Goal: Task Accomplishment & Management: Manage account settings

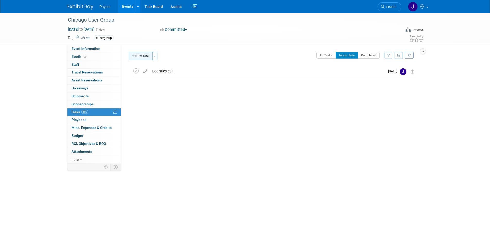
click at [143, 53] on button "New Task" at bounding box center [141, 56] width 24 height 8
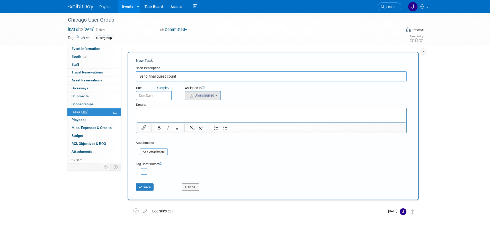
type input "Send final guest count"
click at [193, 94] on img "button" at bounding box center [192, 96] width 6 height 6
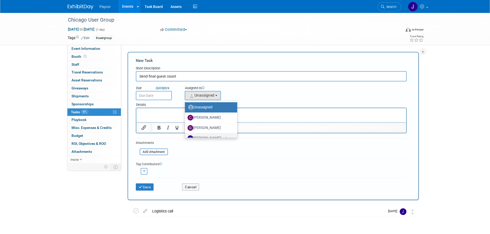
click at [205, 135] on label "[PERSON_NAME] (me)" at bounding box center [209, 138] width 44 height 8
click at [186, 136] on input "[PERSON_NAME] (me)" at bounding box center [183, 137] width 3 height 3
select select "5fa4a4d0-7ecb-44c4-b541-fab562a46234"
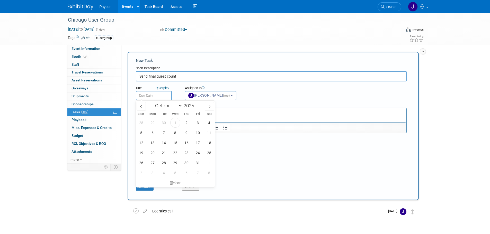
click at [155, 97] on input "text" at bounding box center [154, 95] width 36 height 9
click at [163, 87] on icon "Quick" at bounding box center [160, 88] width 8 height 4
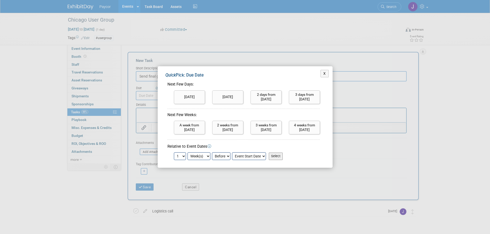
click at [273, 155] on input "Select" at bounding box center [276, 156] width 14 height 7
type input "[DATE]"
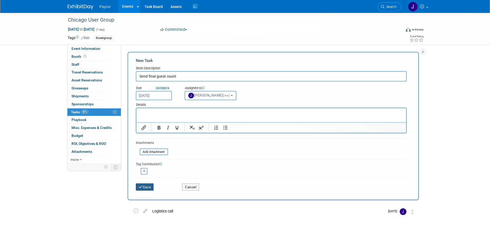
click at [143, 185] on button "Save" at bounding box center [145, 187] width 18 height 7
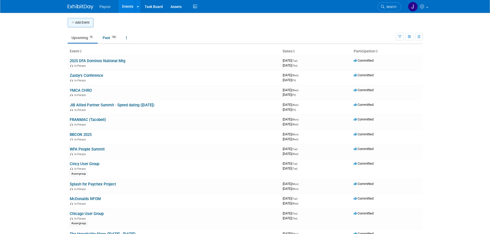
click at [87, 22] on button "Add Event" at bounding box center [81, 22] width 26 height 9
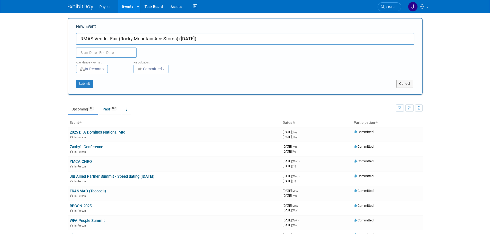
click at [120, 37] on input "RMAS Vendor Fair (Rocky Mountain Ace Stores) (Nov 11)" at bounding box center [245, 39] width 338 height 12
click at [175, 40] on input "RMAS Vendor Fair Rocky Mountain Ace Stores) (Nov 11)" at bounding box center [245, 39] width 338 height 12
drag, startPoint x: 175, startPoint y: 40, endPoint x: 119, endPoint y: 39, distance: 56.1
click at [119, 39] on input "RMAS Vendor Fair Rocky Mountain Ace Stores (Nov 11)" at bounding box center [245, 39] width 338 height 12
type input "RMAS Vendor Fair (Nov 11)"
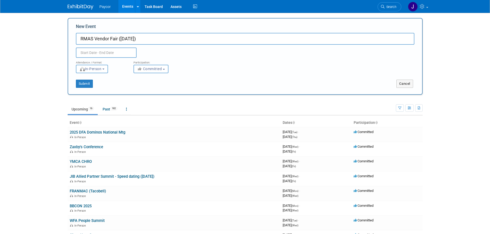
click at [96, 51] on input "text" at bounding box center [106, 53] width 61 height 10
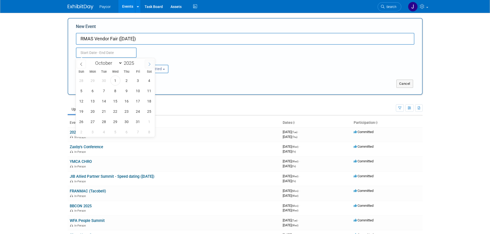
click at [148, 63] on icon at bounding box center [150, 64] width 4 height 4
select select "10"
click at [103, 103] on span "11" at bounding box center [104, 101] width 10 height 10
click at [116, 101] on span "12" at bounding box center [115, 101] width 10 height 10
type input "Nov 11, 2025 to Nov 12, 2025"
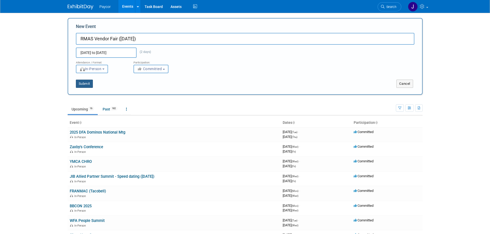
click at [87, 83] on button "Submit" at bounding box center [84, 84] width 17 height 8
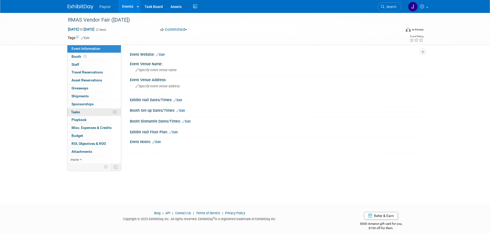
click at [92, 112] on link "0% Tasks 0%" at bounding box center [93, 112] width 53 height 8
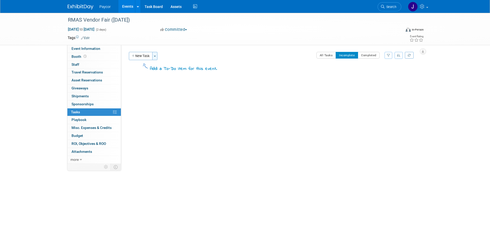
click at [156, 55] on button "Toggle Dropdown" at bounding box center [154, 56] width 5 height 8
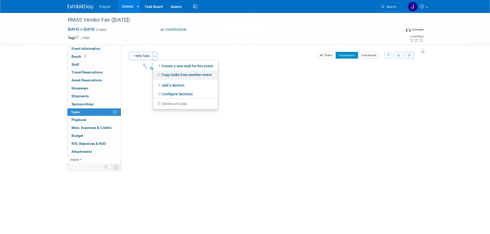
click at [172, 75] on link "Copy tasks from another event" at bounding box center [185, 74] width 65 height 9
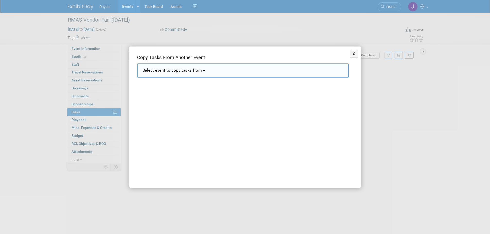
click at [181, 71] on span "Select event to copy tasks from" at bounding box center [172, 70] width 60 height 5
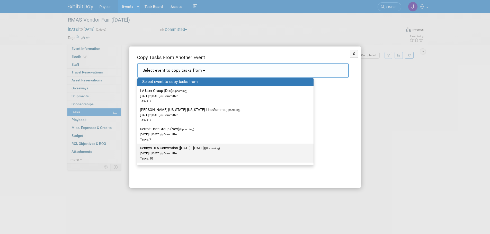
scroll to position [26, 0]
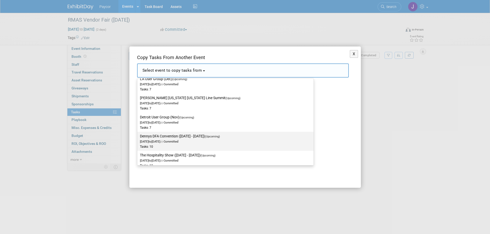
click at [165, 144] on label "Dennys DFA Convention (Nov 3 - 6) (Upcoming) Nov 3, 2025 to Nov 6, 2025 Committ…" at bounding box center [224, 141] width 168 height 17
click at [138, 138] on input "Dennys DFA Convention (Nov 3 - 6) (Upcoming) Nov 3, 2025 to Nov 6, 2025 Committ…" at bounding box center [136, 136] width 3 height 3
select select "11151014"
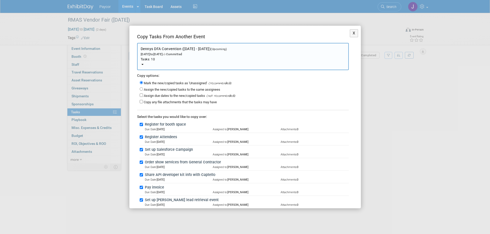
click at [148, 89] on label "Assign the new/copied tasks to the same assignees" at bounding box center [182, 90] width 76 height 4
click at [143, 89] on input "Assign the new/copied tasks to the same assignees" at bounding box center [141, 88] width 3 height 3
radio input "true"
click at [141, 95] on input "Assign due dates to the new/copied tasks" at bounding box center [141, 95] width 3 height 3
checkbox input "true"
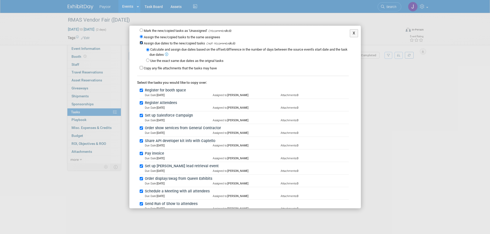
scroll to position [80, 0]
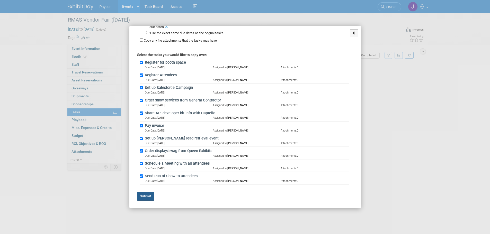
click at [147, 197] on button "Submit" at bounding box center [145, 196] width 17 height 9
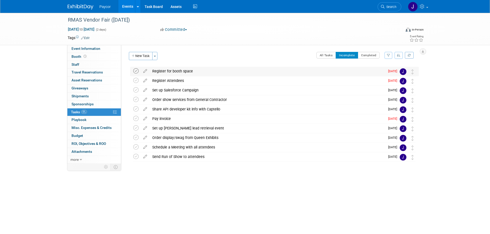
click at [137, 71] on icon at bounding box center [135, 70] width 5 height 5
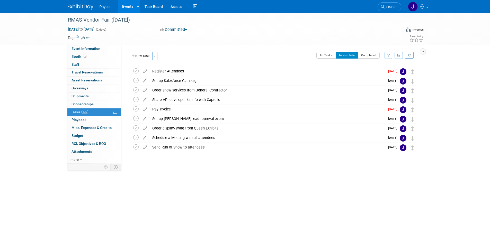
click at [137, 71] on icon at bounding box center [135, 70] width 5 height 5
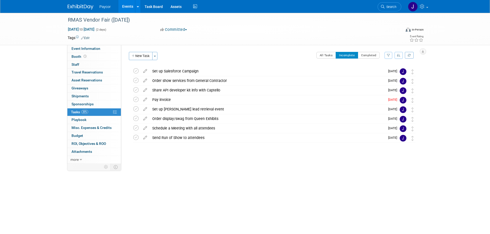
click at [137, 71] on icon at bounding box center [135, 70] width 5 height 5
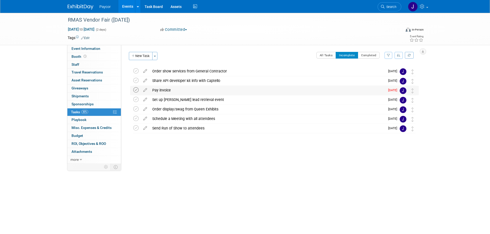
click at [135, 90] on icon at bounding box center [135, 89] width 5 height 5
click at [144, 89] on icon at bounding box center [145, 89] width 9 height 6
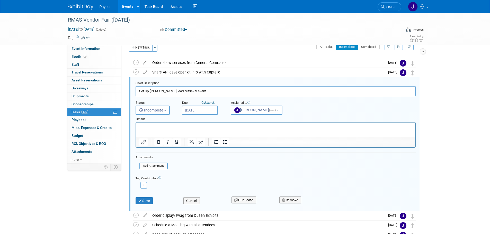
scroll to position [11, 0]
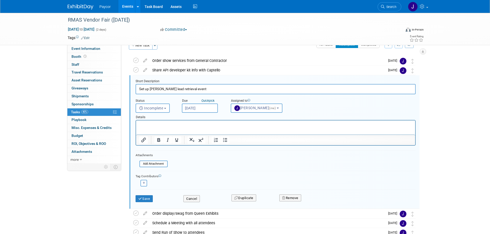
click at [192, 107] on input "Oct 7, 2025" at bounding box center [200, 108] width 36 height 9
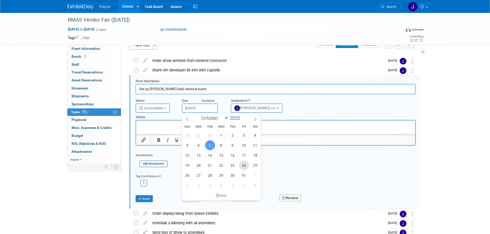
click at [243, 164] on span "24" at bounding box center [244, 165] width 10 height 10
type input "Oct 24, 2025"
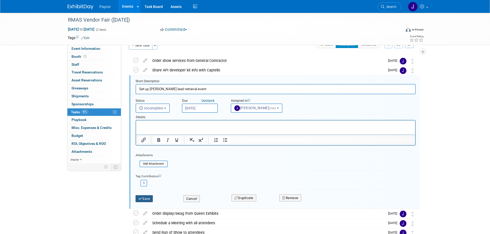
click at [145, 196] on button "Save" at bounding box center [143, 198] width 17 height 7
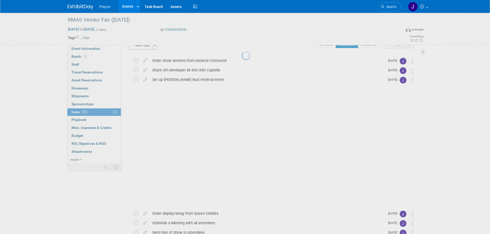
scroll to position [0, 0]
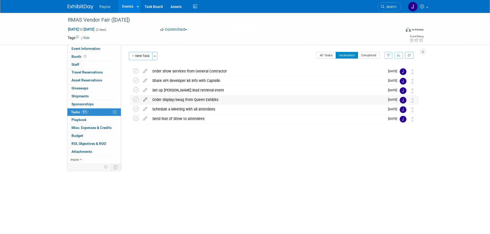
click at [144, 98] on icon at bounding box center [145, 98] width 9 height 6
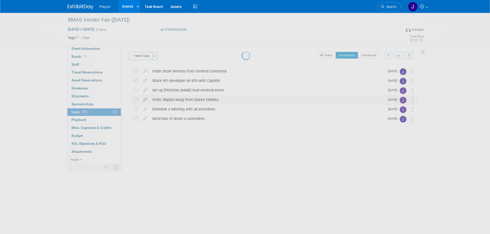
select select "9"
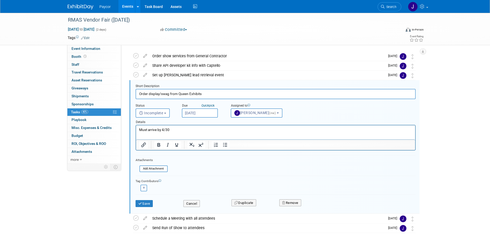
scroll to position [20, 0]
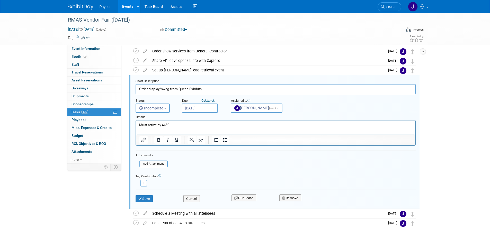
click at [194, 109] on input "Oct 10, 2025" at bounding box center [200, 108] width 36 height 9
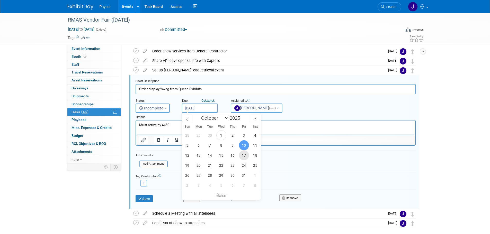
click at [242, 155] on span "17" at bounding box center [244, 155] width 10 height 10
type input "Oct 17, 2025"
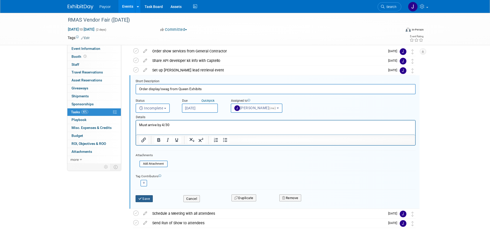
click at [144, 199] on button "Save" at bounding box center [143, 198] width 17 height 7
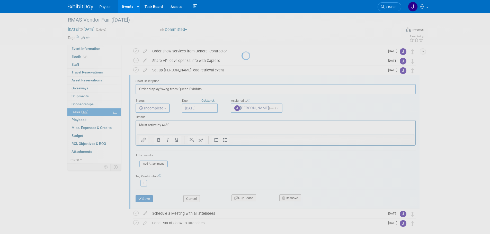
scroll to position [0, 0]
